Goal: Transaction & Acquisition: Subscribe to service/newsletter

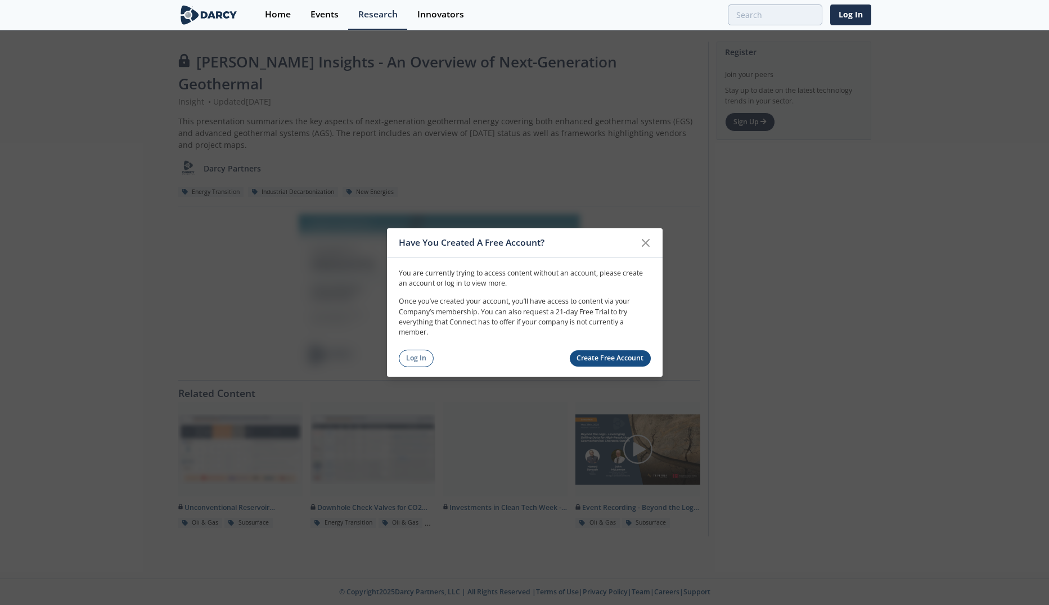
click at [657, 241] on div "Have You Created A Free Account?" at bounding box center [525, 243] width 276 height 30
click at [647, 243] on icon at bounding box center [646, 243] width 14 height 14
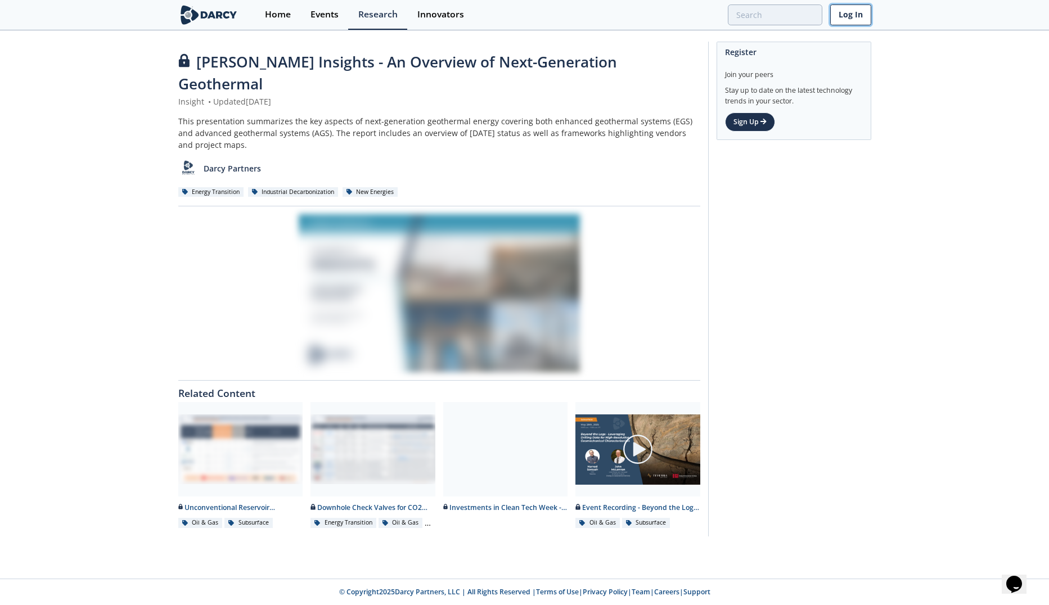
click at [858, 12] on link "Log In" at bounding box center [851, 15] width 41 height 21
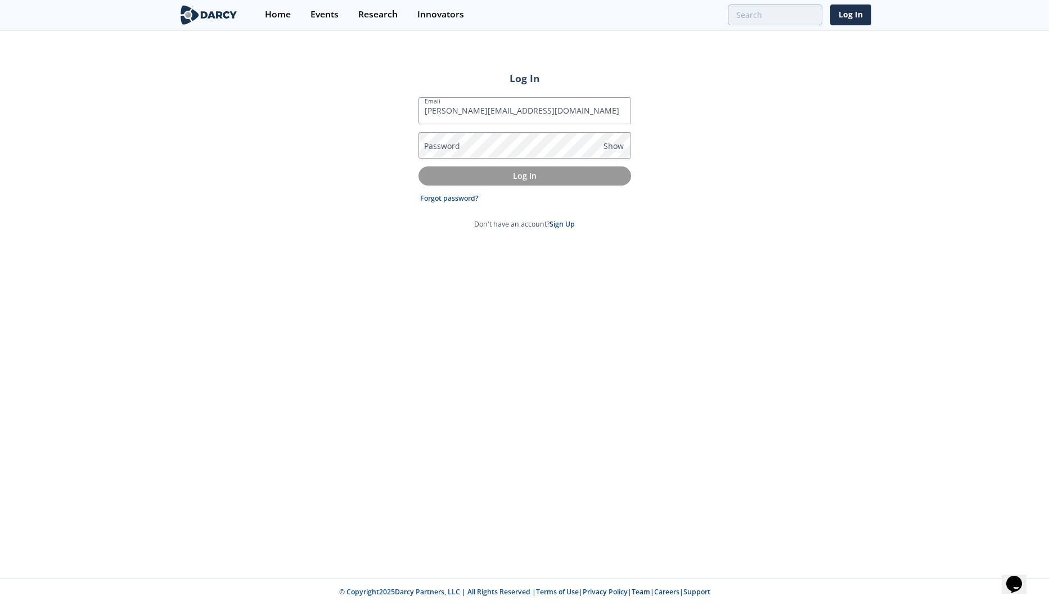
type input "[PERSON_NAME][EMAIL_ADDRESS][DOMAIN_NAME]"
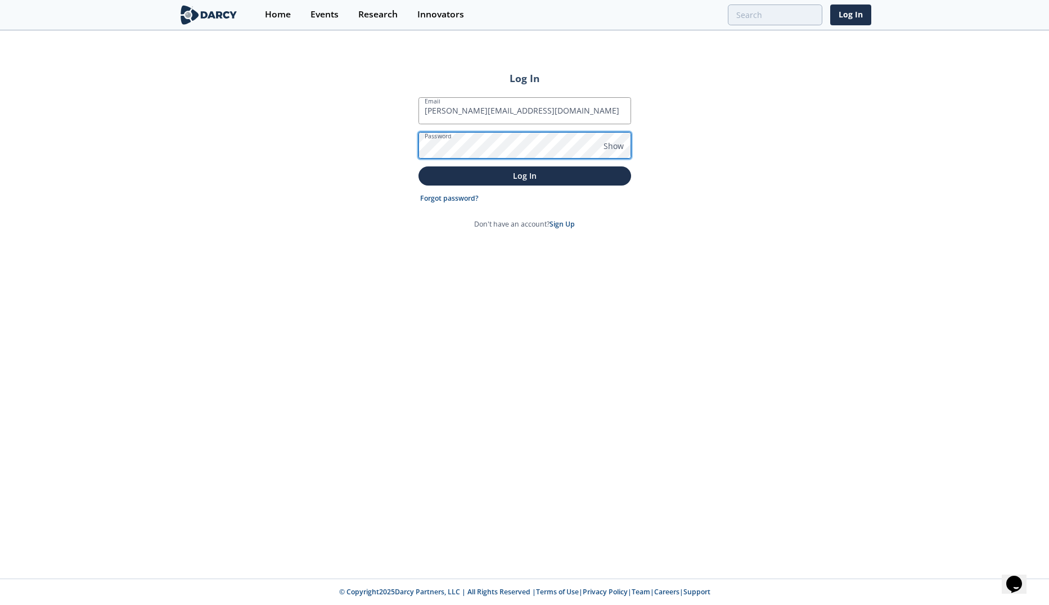
click at [419, 167] on button "Log In" at bounding box center [525, 176] width 213 height 19
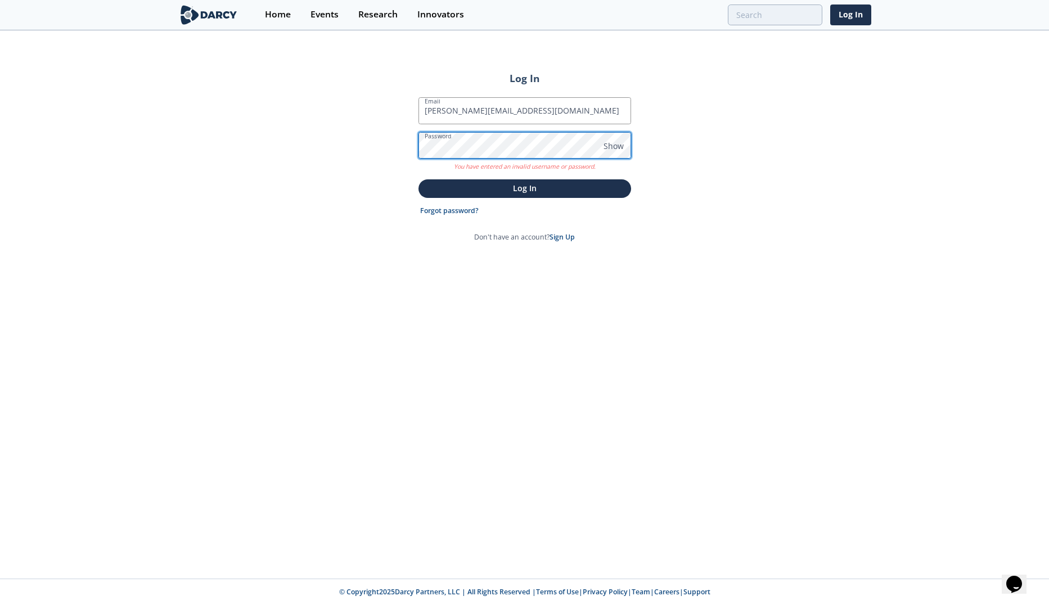
click at [309, 154] on div "Log In Email [PERSON_NAME][EMAIL_ADDRESS][DOMAIN_NAME] Password Show You have e…" at bounding box center [524, 305] width 1049 height 547
click at [419, 179] on button "Log In" at bounding box center [525, 188] width 213 height 19
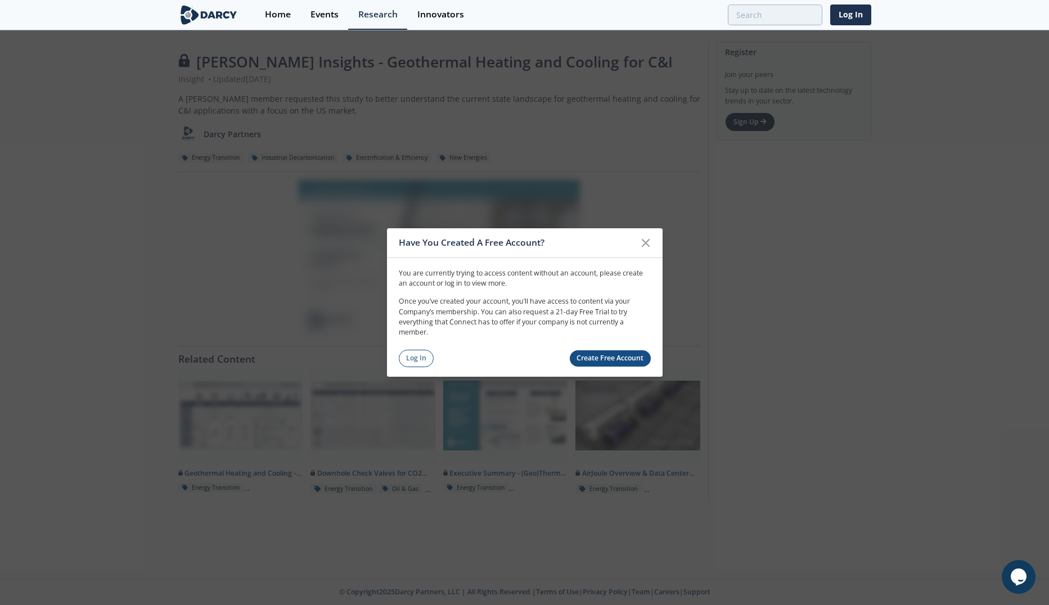
click at [602, 357] on link "Create Free Account" at bounding box center [610, 359] width 81 height 16
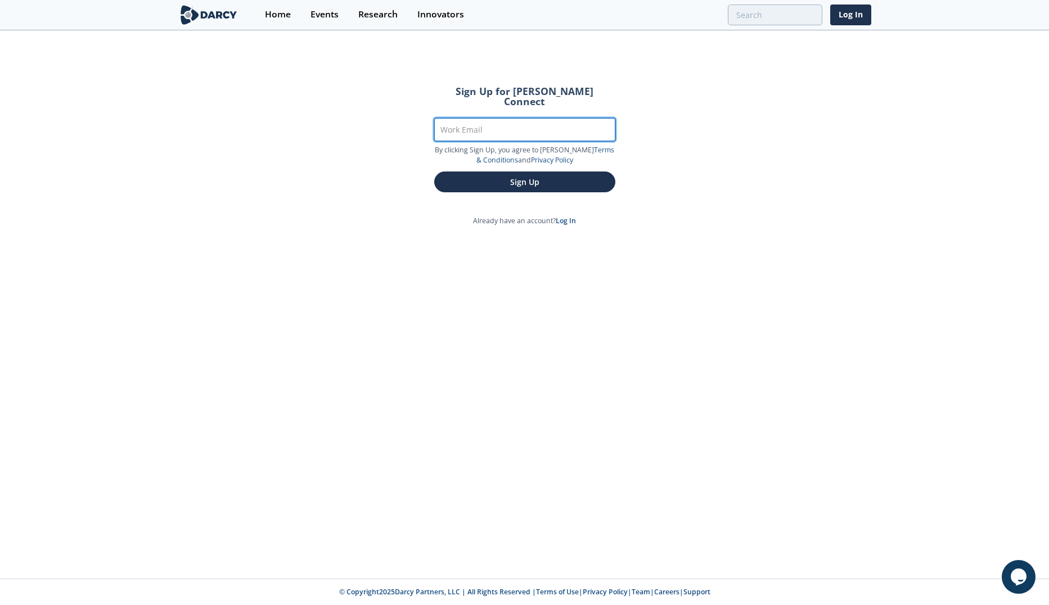
click at [493, 119] on input "Work Email" at bounding box center [524, 129] width 181 height 23
type input "[PERSON_NAME][EMAIL_ADDRESS][DOMAIN_NAME]"
click at [434, 172] on button "Sign Up" at bounding box center [524, 182] width 181 height 21
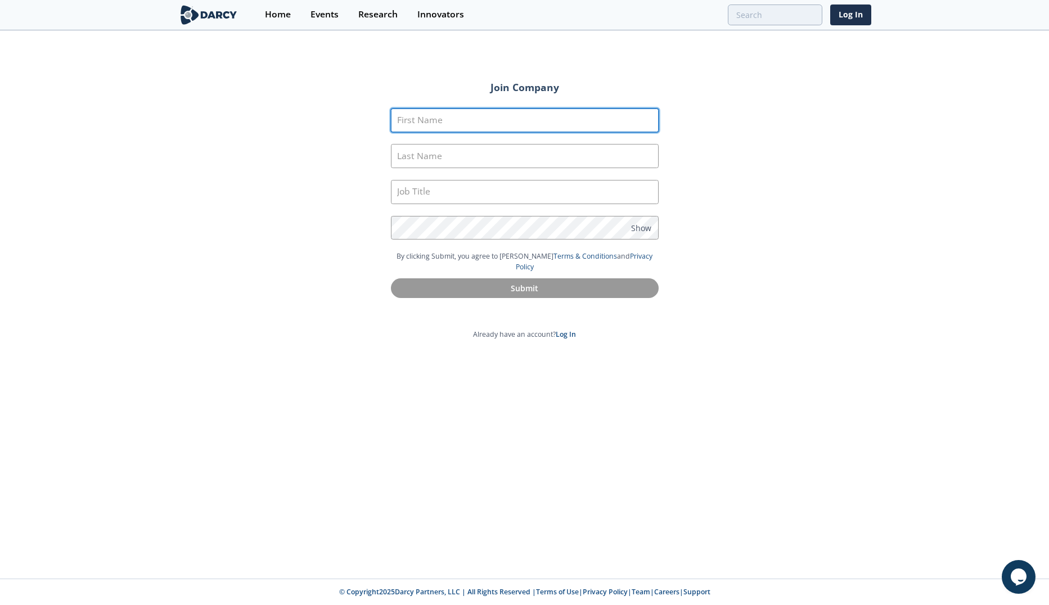
click at [527, 121] on input "First Name" at bounding box center [525, 121] width 268 height 24
type input "[PERSON_NAME]"
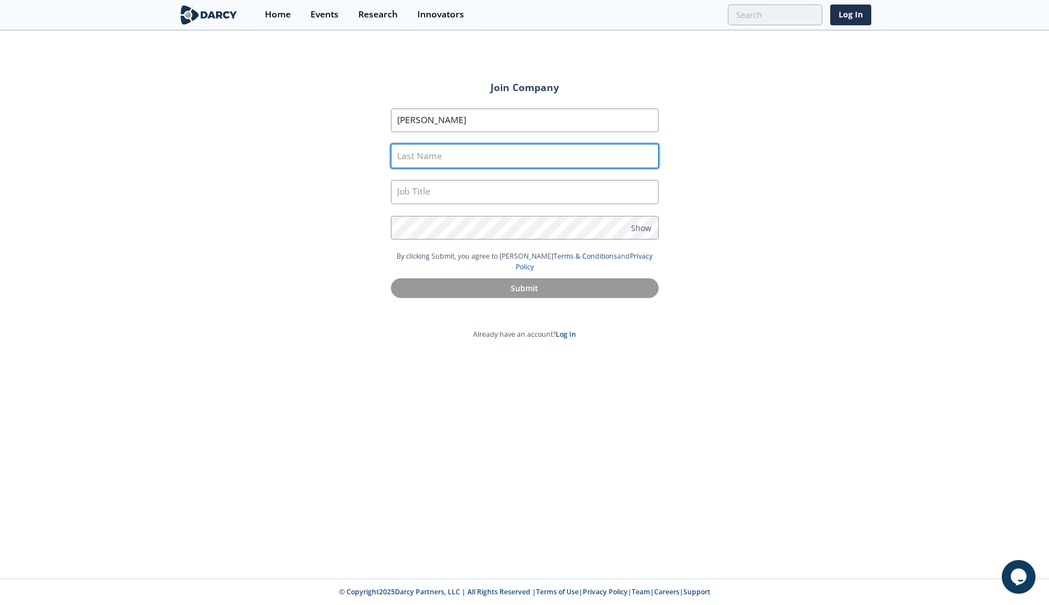
click at [527, 154] on input "Last Name" at bounding box center [525, 156] width 268 height 24
type input "Shi"
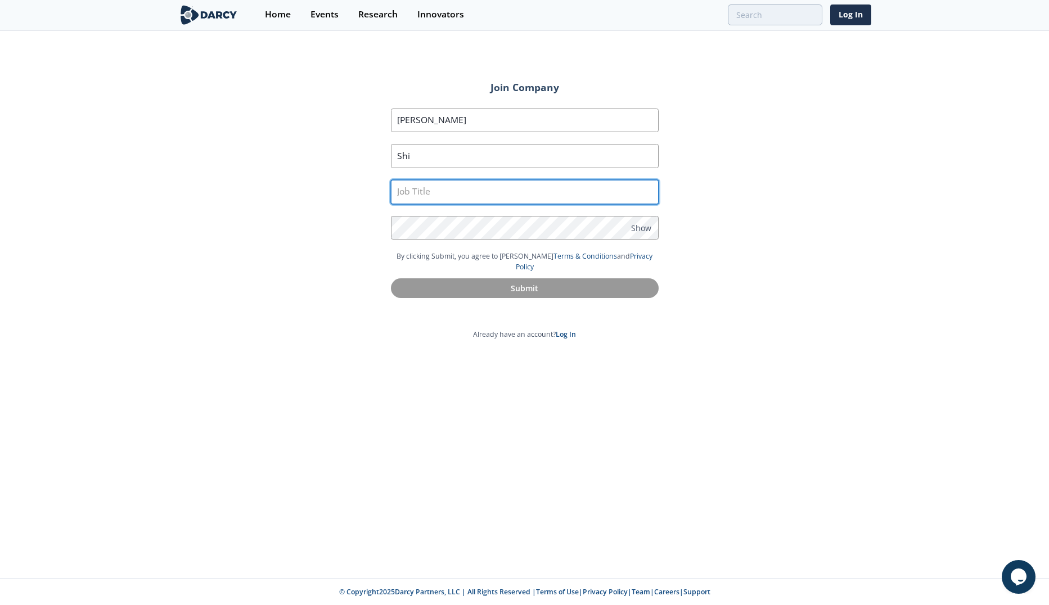
click at [501, 197] on input "text" at bounding box center [525, 192] width 268 height 24
type input "Intern"
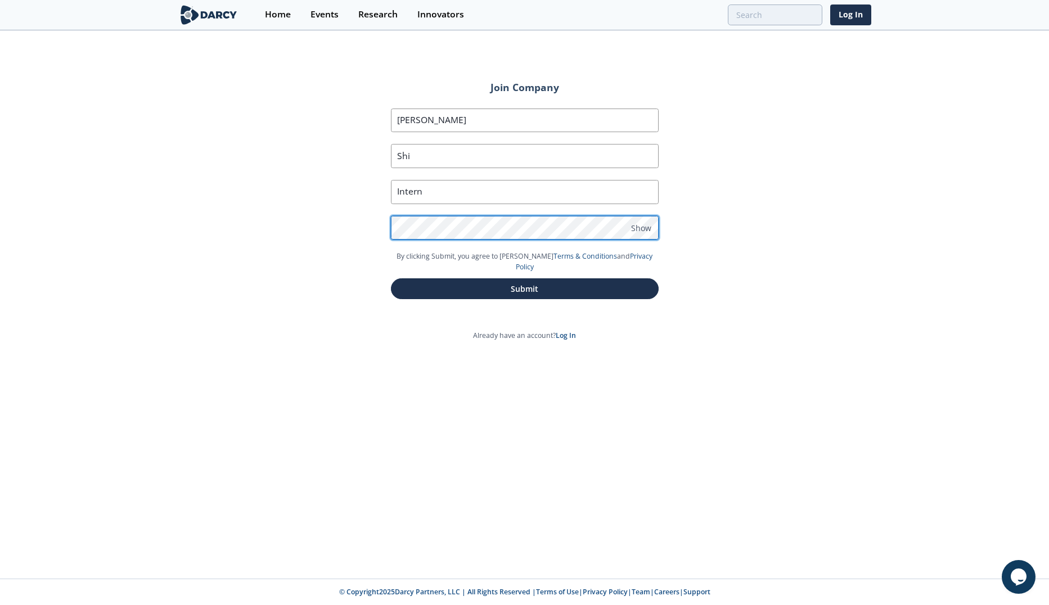
click at [391, 279] on button "Submit" at bounding box center [525, 289] width 268 height 21
